Goal: Task Accomplishment & Management: Use online tool/utility

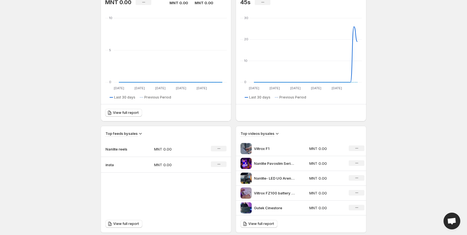
scroll to position [26, 0]
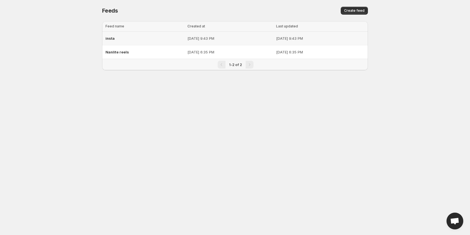
click at [110, 39] on span "insta" at bounding box center [109, 38] width 9 height 4
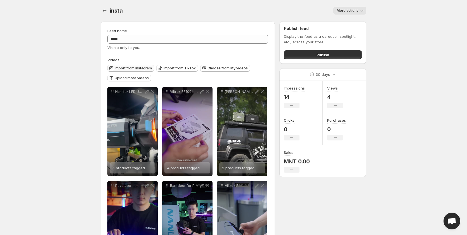
click at [137, 67] on span "Import from Instagram" at bounding box center [133, 68] width 37 height 4
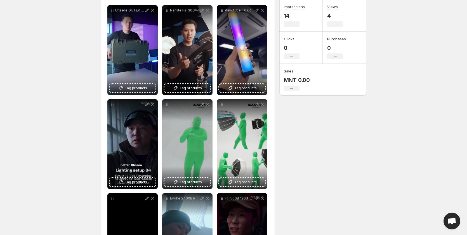
scroll to position [28, 0]
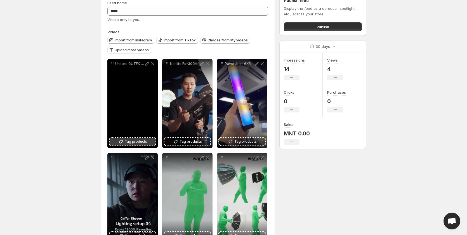
click at [138, 141] on span "Tag products" at bounding box center [136, 142] width 22 height 6
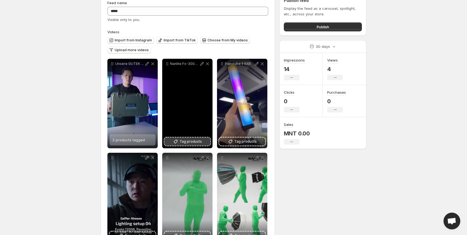
click at [188, 142] on span "Tag products" at bounding box center [191, 142] width 22 height 6
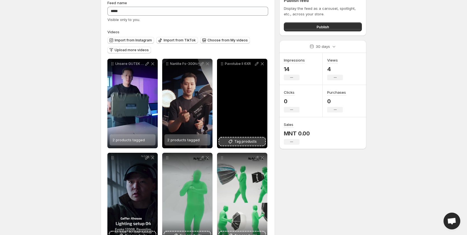
click at [239, 141] on span "Tag products" at bounding box center [245, 142] width 22 height 6
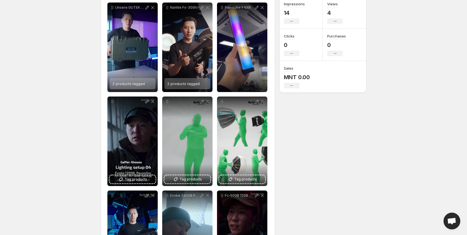
scroll to position [140, 0]
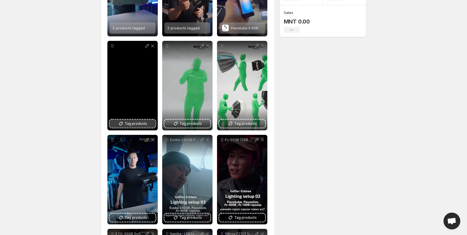
click at [135, 123] on span "Tag products" at bounding box center [136, 124] width 22 height 6
click at [140, 123] on span "Tag products" at bounding box center [136, 124] width 22 height 6
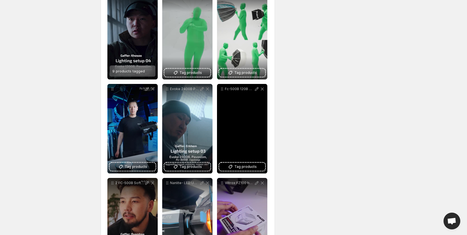
scroll to position [196, 0]
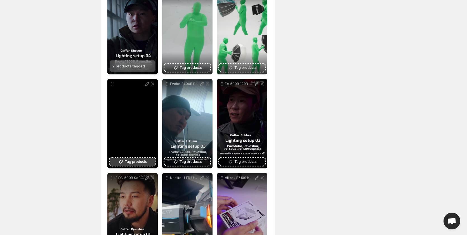
click at [133, 159] on span "Tag products" at bounding box center [136, 162] width 22 height 6
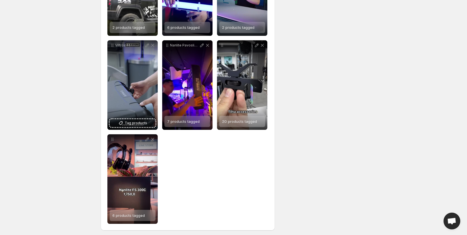
scroll to position [519, 0]
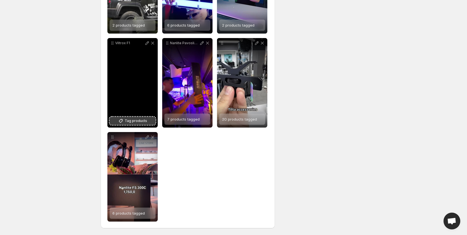
click at [123, 119] on icon at bounding box center [121, 121] width 6 height 6
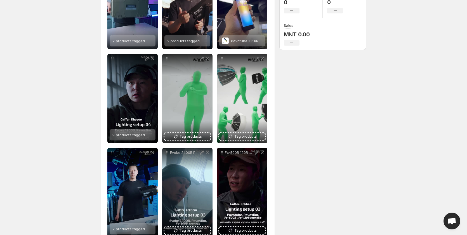
scroll to position [0, 0]
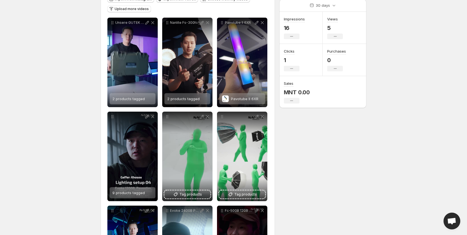
scroll to position [112, 0]
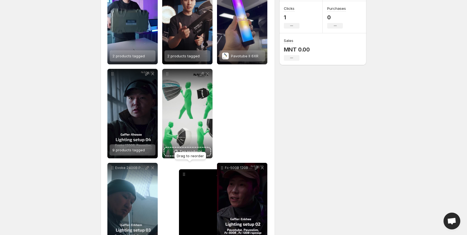
drag, startPoint x: 168, startPoint y: 73, endPoint x: 184, endPoint y: 174, distance: 101.8
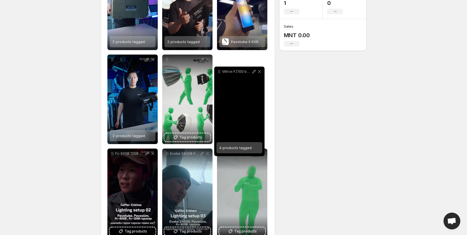
scroll to position [125, 0]
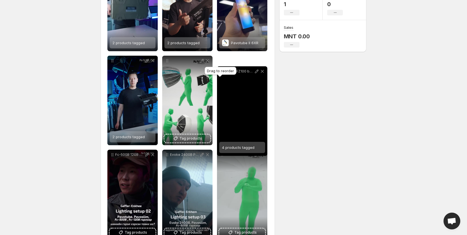
drag, startPoint x: 222, startPoint y: 150, endPoint x: 222, endPoint y: 68, distance: 82.0
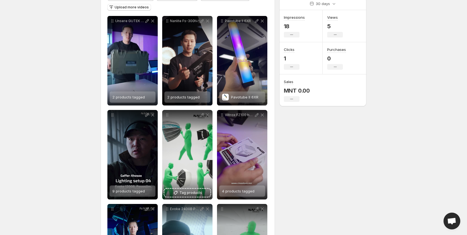
scroll to position [0, 0]
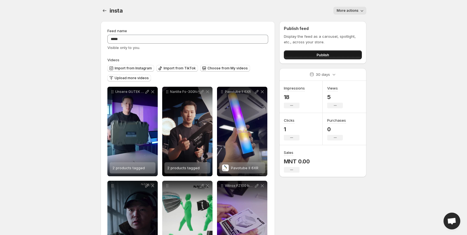
click at [325, 52] on span "Publish" at bounding box center [323, 55] width 13 height 6
click at [419, 159] on body "**********" at bounding box center [233, 117] width 467 height 235
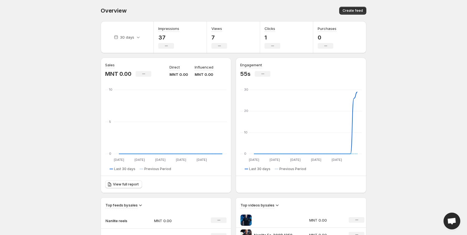
scroll to position [112, 0]
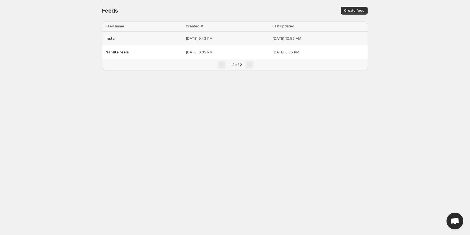
click at [112, 39] on span "insta" at bounding box center [109, 38] width 9 height 4
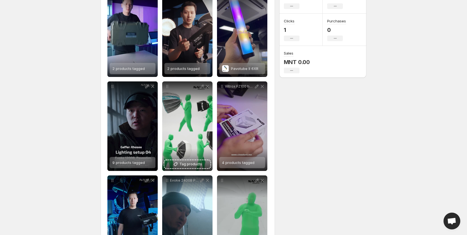
scroll to position [112, 0]
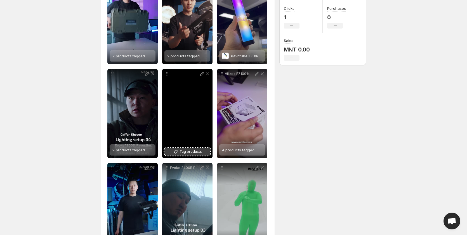
click at [196, 152] on span "Tag products" at bounding box center [191, 152] width 22 height 6
click at [190, 149] on span "3 products tagged" at bounding box center [183, 150] width 32 height 4
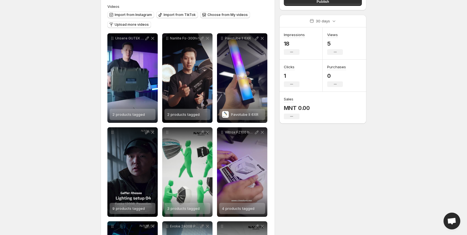
scroll to position [0, 0]
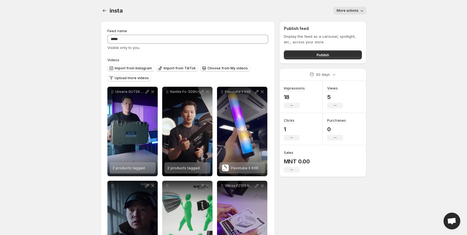
click at [51, 106] on body "**********" at bounding box center [233, 117] width 467 height 235
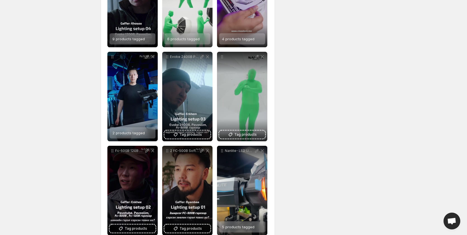
scroll to position [224, 0]
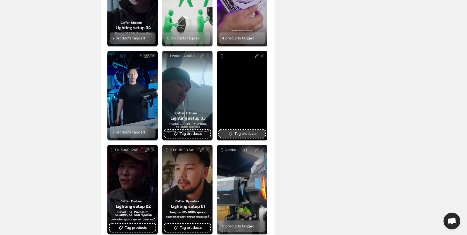
click at [246, 132] on span "Tag products" at bounding box center [245, 134] width 22 height 6
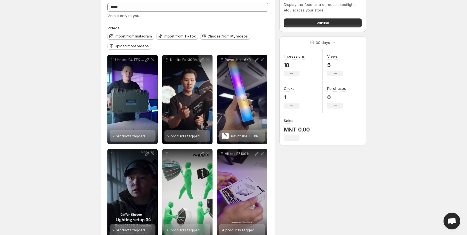
scroll to position [0, 0]
